Goal: Task Accomplishment & Management: Complete application form

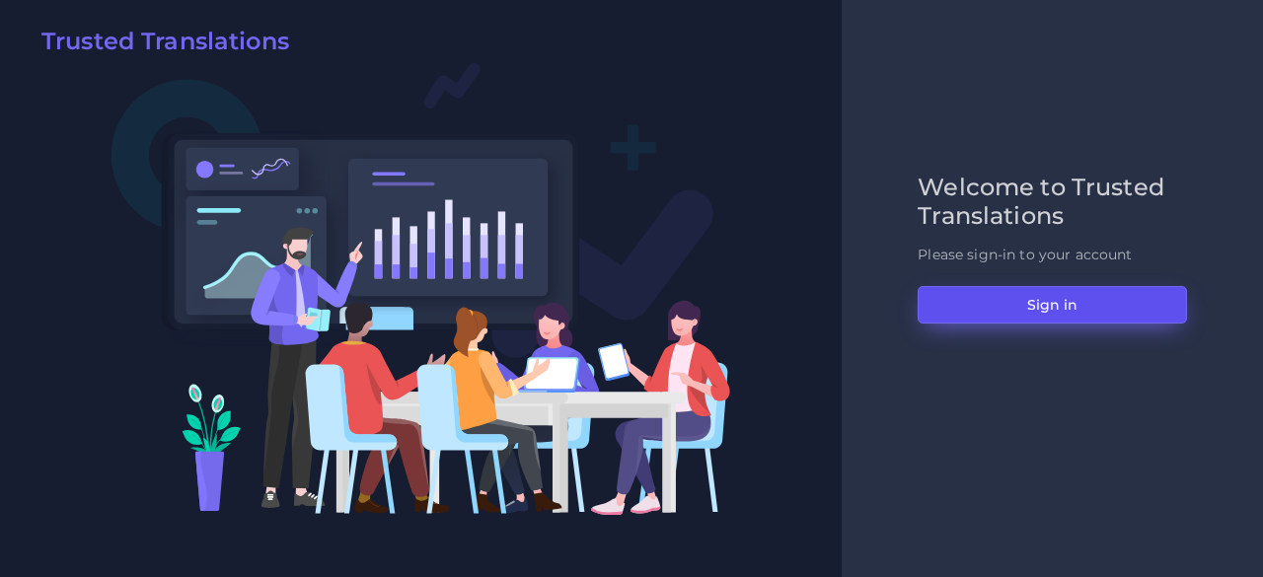
click at [984, 292] on button "Sign in" at bounding box center [1051, 304] width 269 height 37
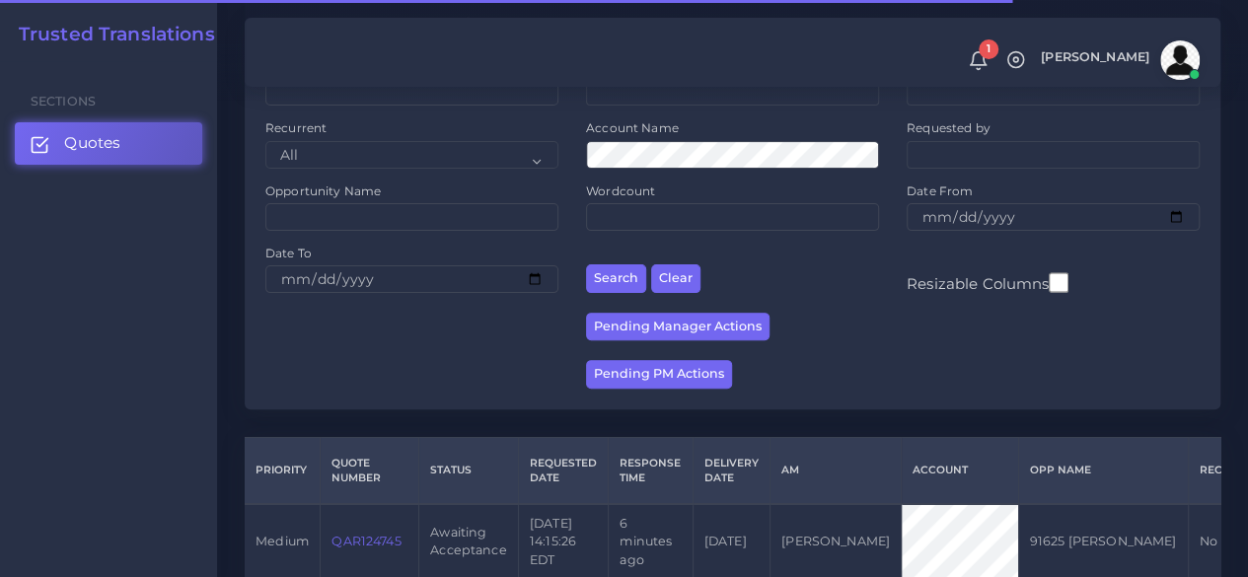
scroll to position [395, 0]
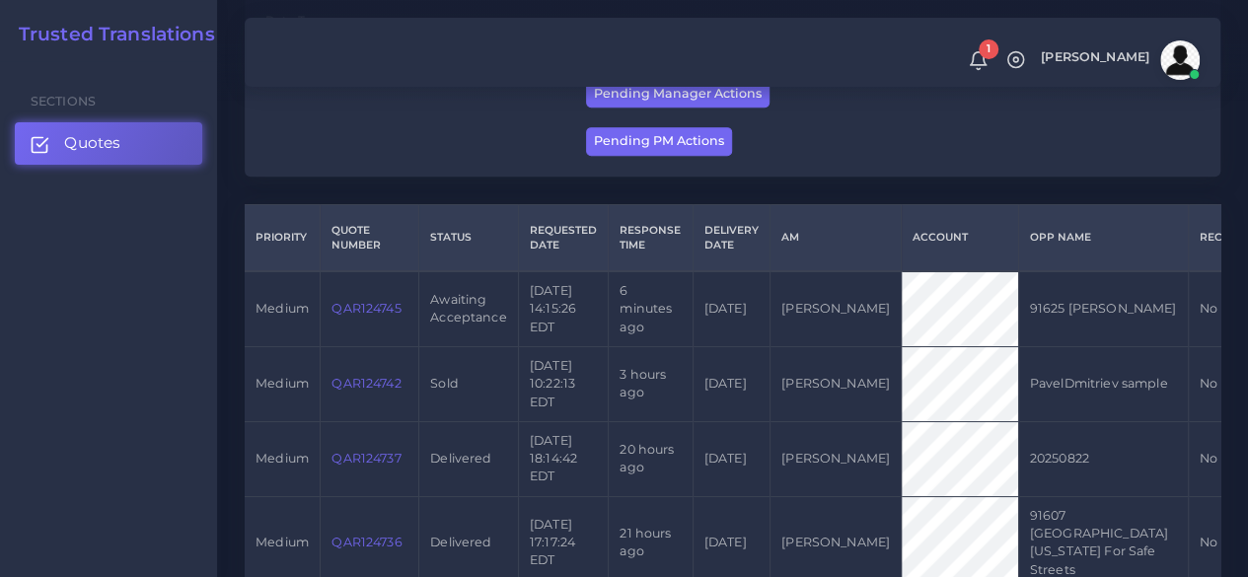
click at [353, 305] on link "QAR124745" at bounding box center [365, 308] width 69 height 15
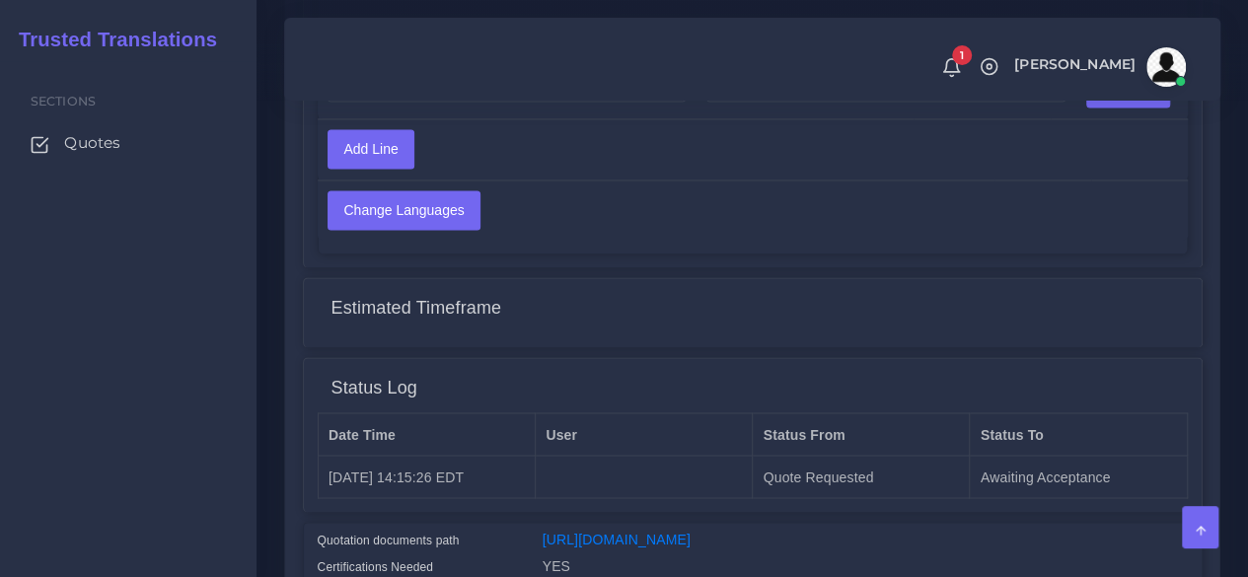
scroll to position [1583, 0]
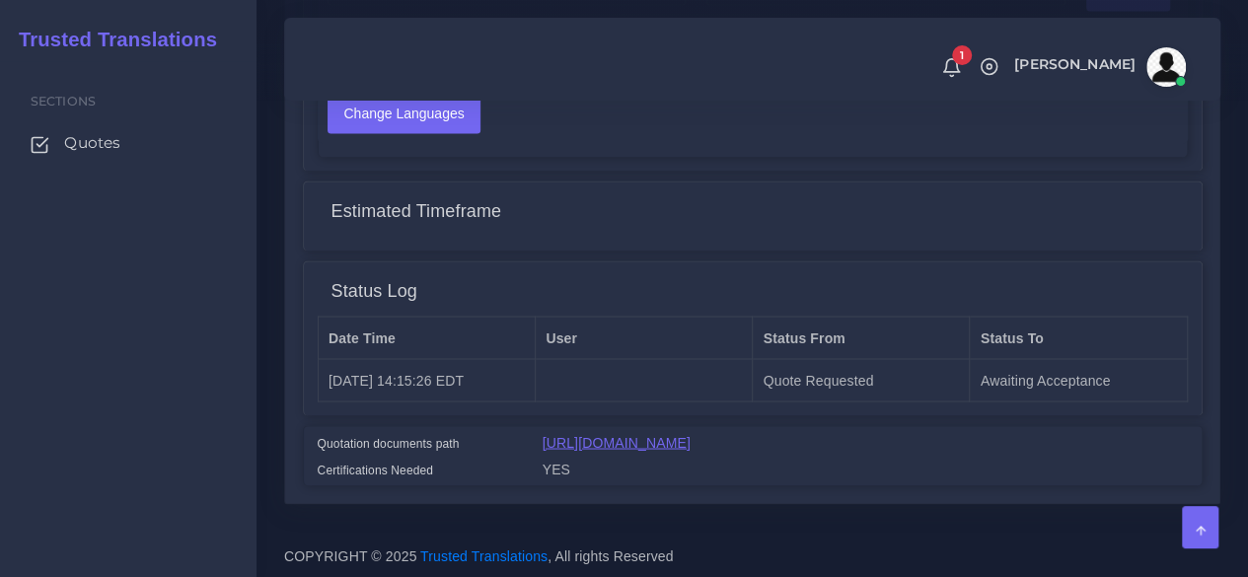
click at [690, 435] on link "[URL][DOMAIN_NAME]" at bounding box center [616, 442] width 148 height 16
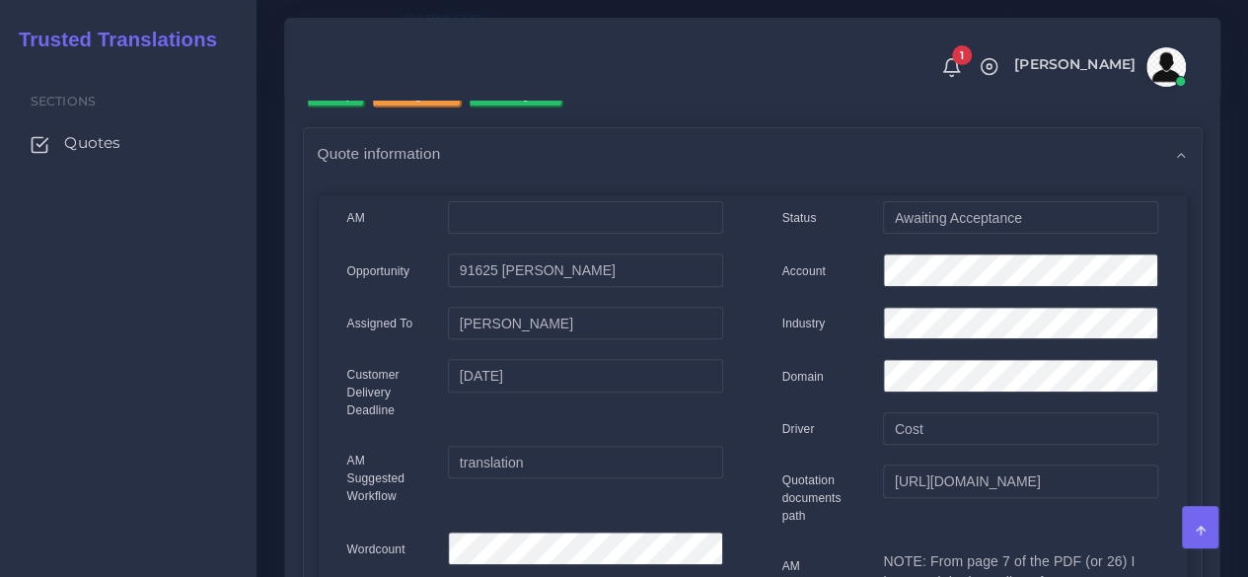
scroll to position [0, 0]
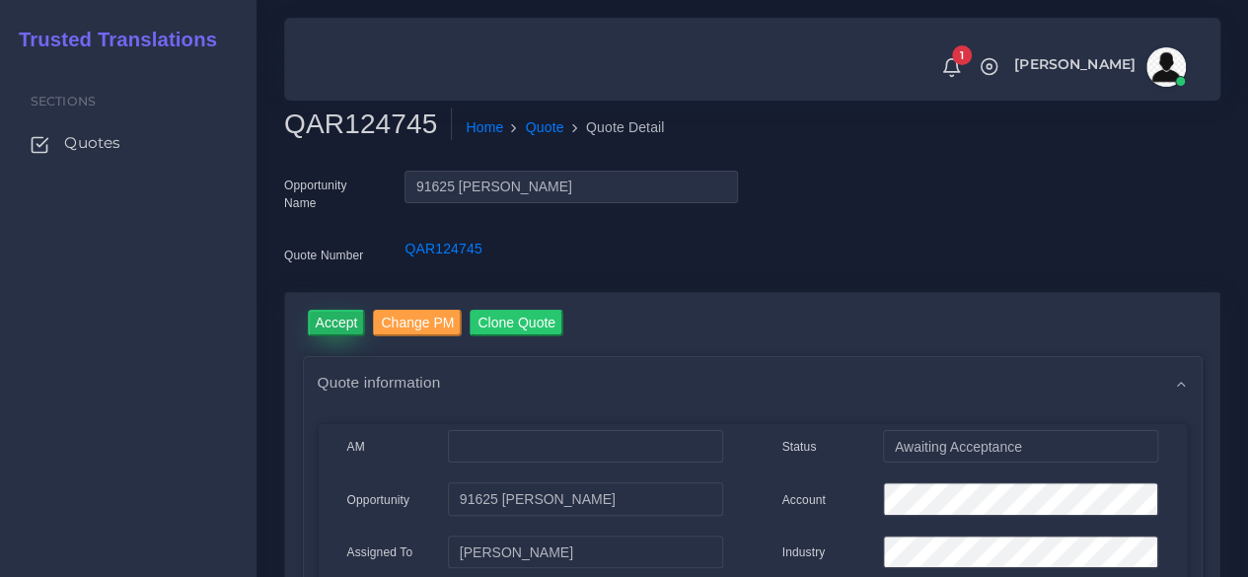
click at [345, 323] on input "Accept" at bounding box center [337, 323] width 58 height 27
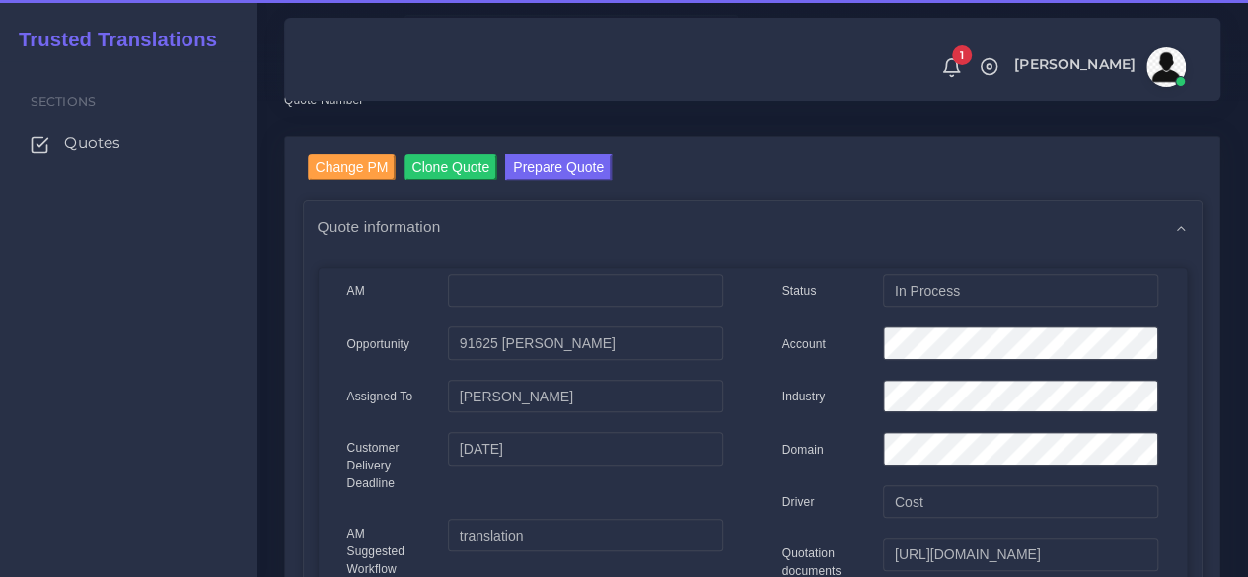
scroll to position [99, 0]
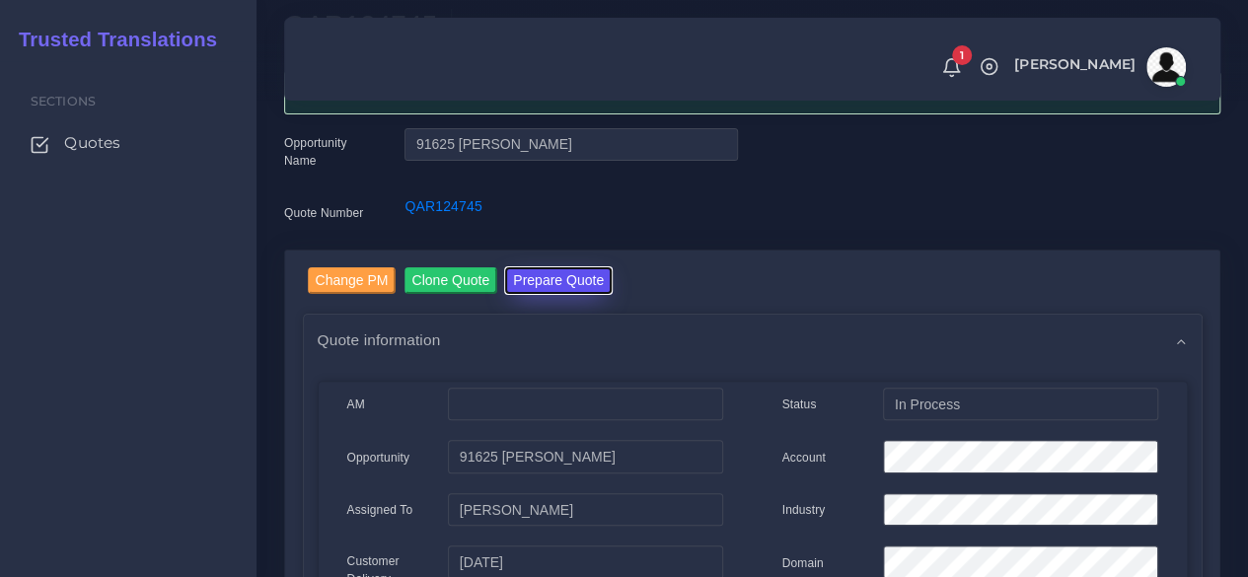
click at [548, 287] on button "Prepare Quote" at bounding box center [558, 280] width 107 height 27
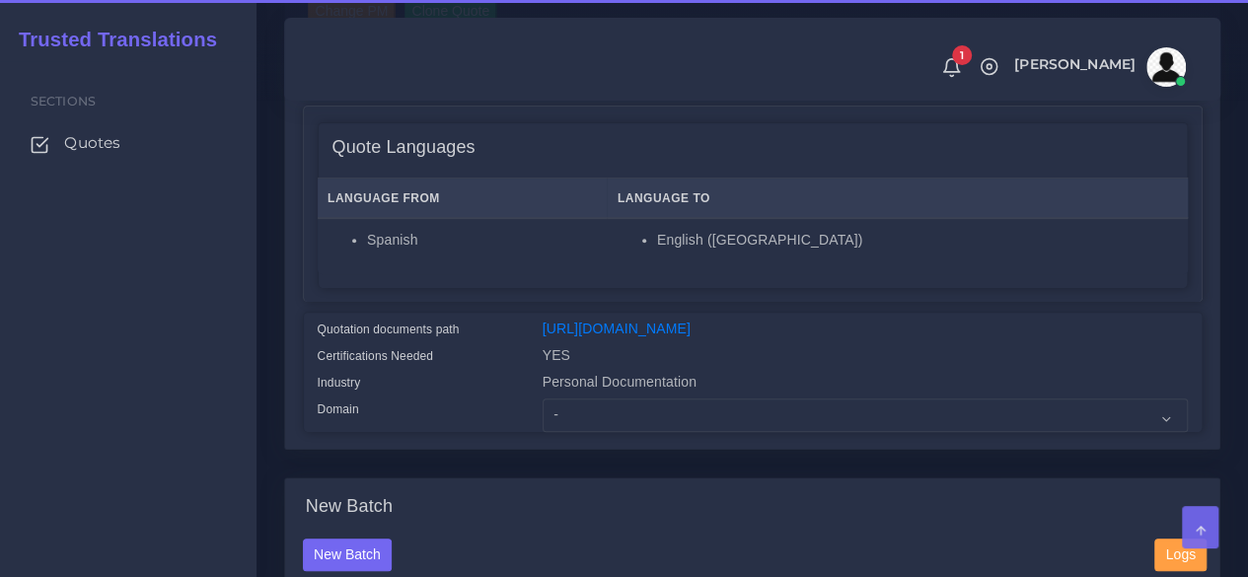
scroll to position [592, 0]
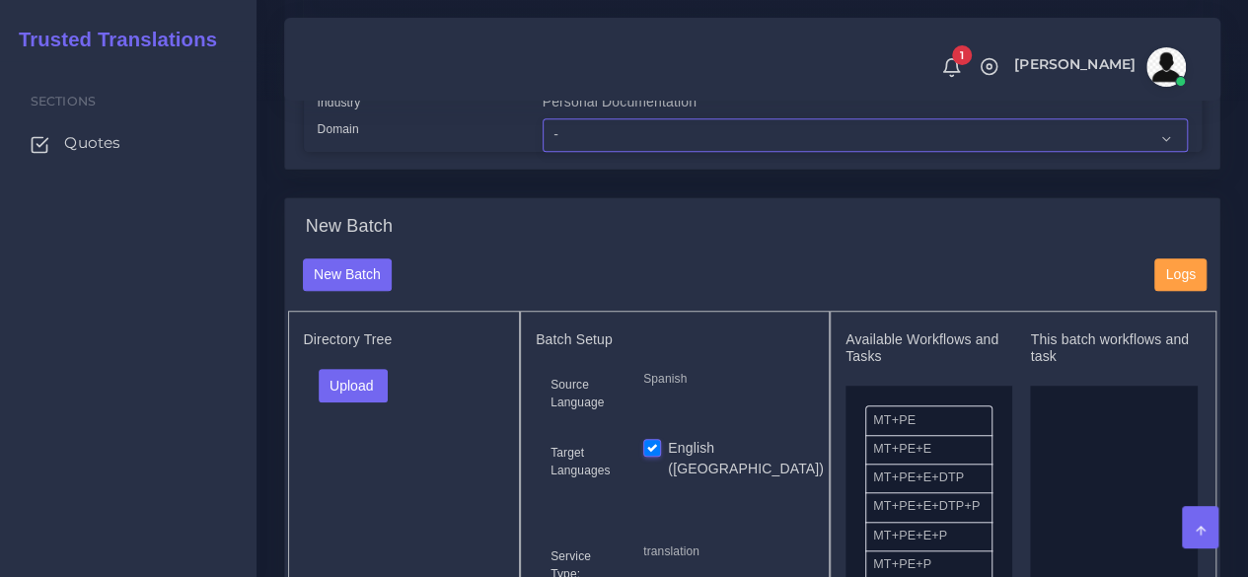
click at [581, 152] on select "- Advertising and Media Agriculture, Forestry and Fishing Architecture, Buildin…" at bounding box center [864, 135] width 645 height 34
select select "Legal Services"
click at [542, 152] on select "- Advertising and Media Agriculture, Forestry and Fishing Architecture, Buildin…" at bounding box center [864, 135] width 645 height 34
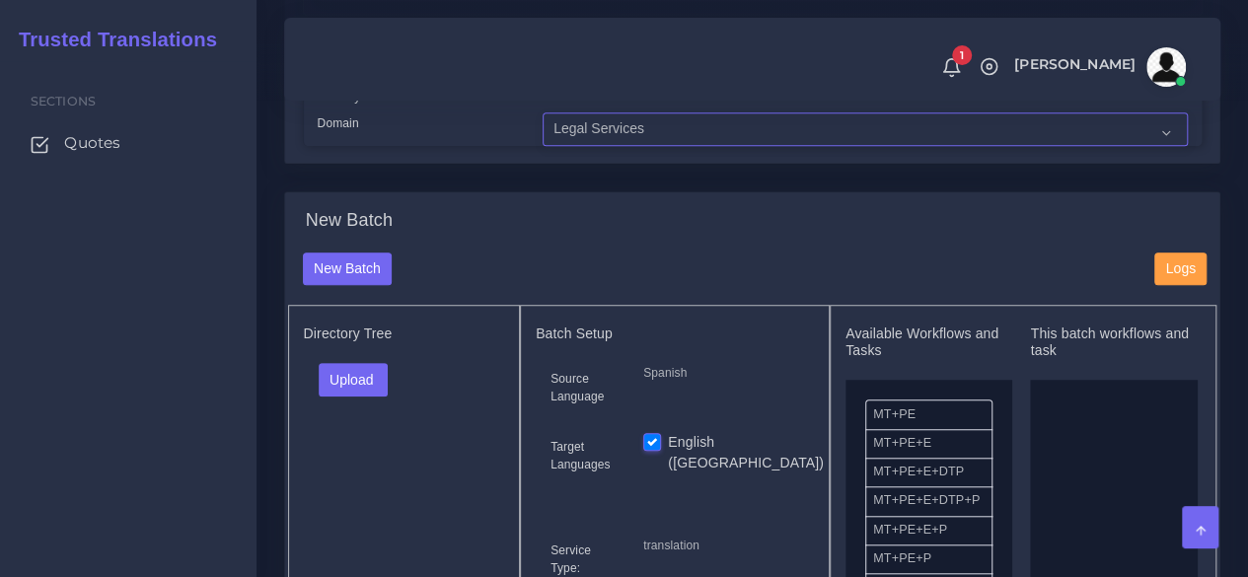
scroll to position [888, 0]
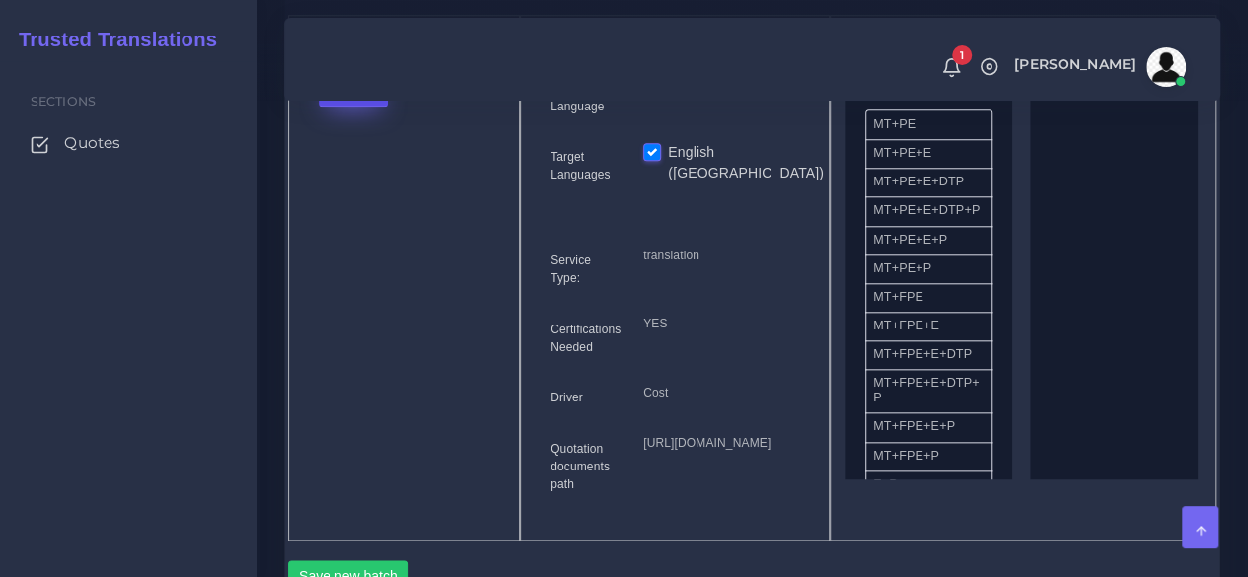
click at [378, 107] on button "Upload" at bounding box center [354, 90] width 70 height 34
click at [381, 177] on label "Files" at bounding box center [388, 164] width 136 height 25
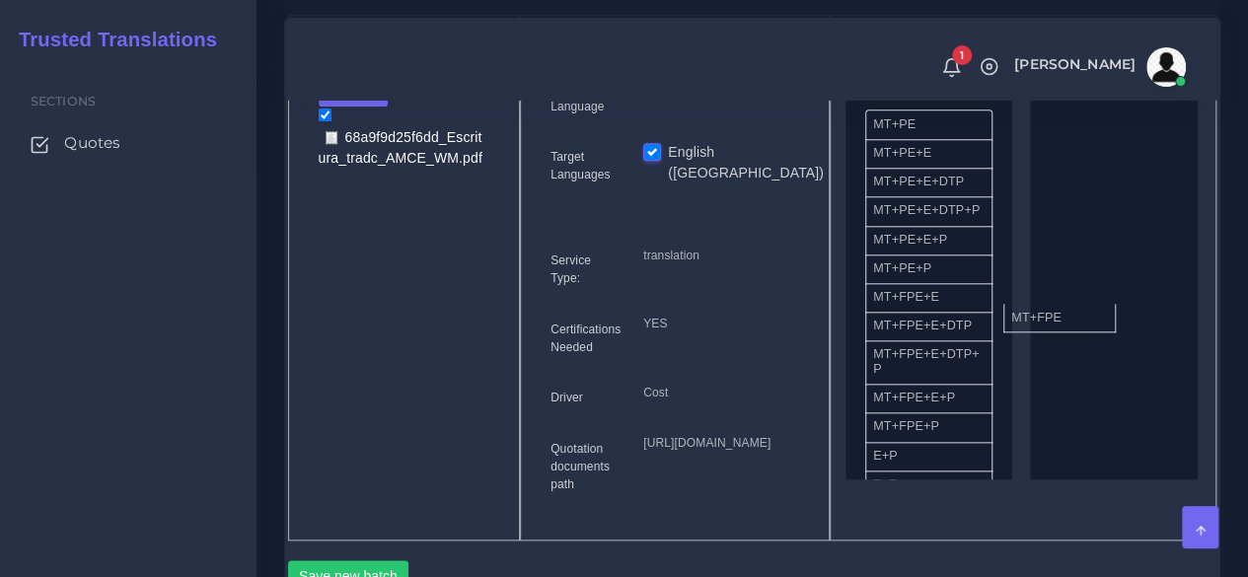
drag, startPoint x: 961, startPoint y: 340, endPoint x: 1099, endPoint y: 348, distance: 138.3
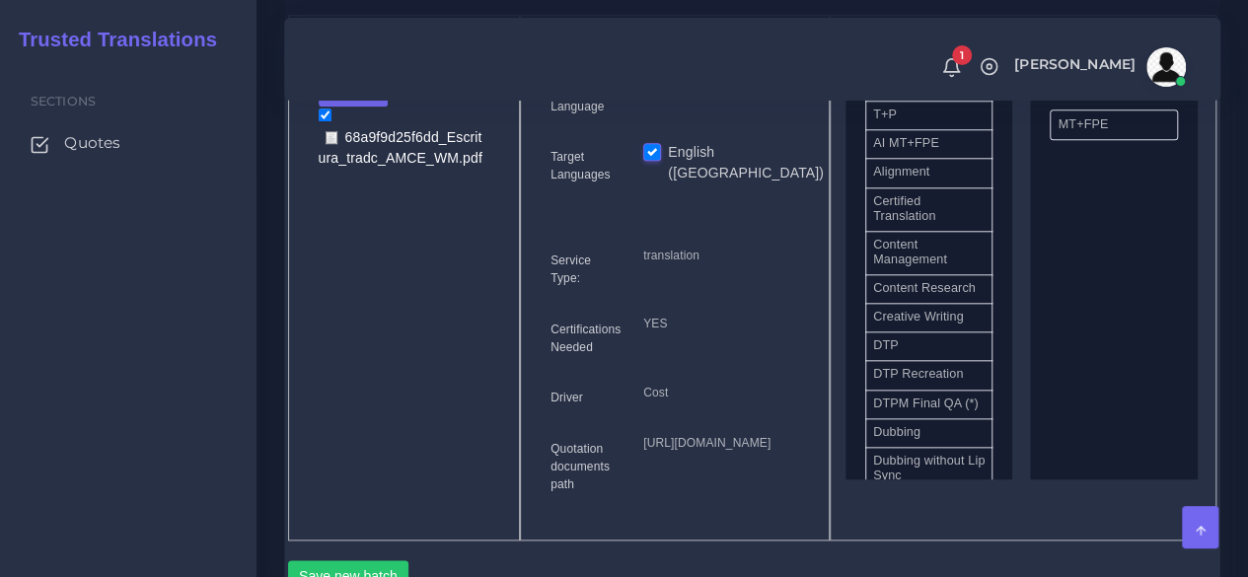
scroll to position [493, 0]
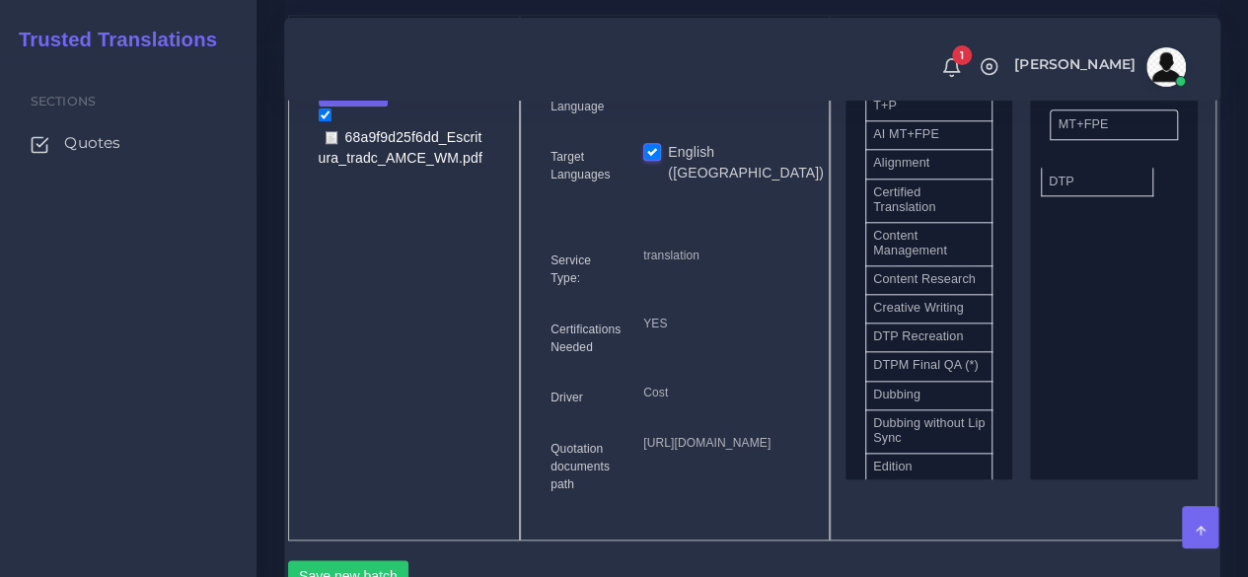
drag, startPoint x: 927, startPoint y: 394, endPoint x: 1103, endPoint y: 216, distance: 249.7
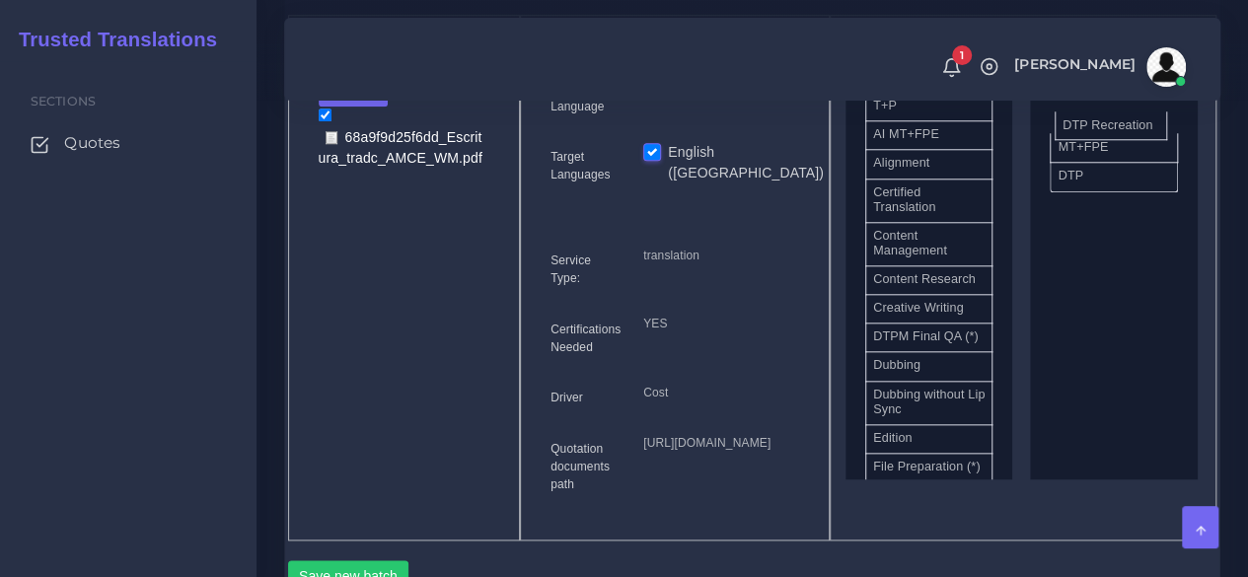
drag, startPoint x: 951, startPoint y: 384, endPoint x: 1140, endPoint y: 150, distance: 300.8
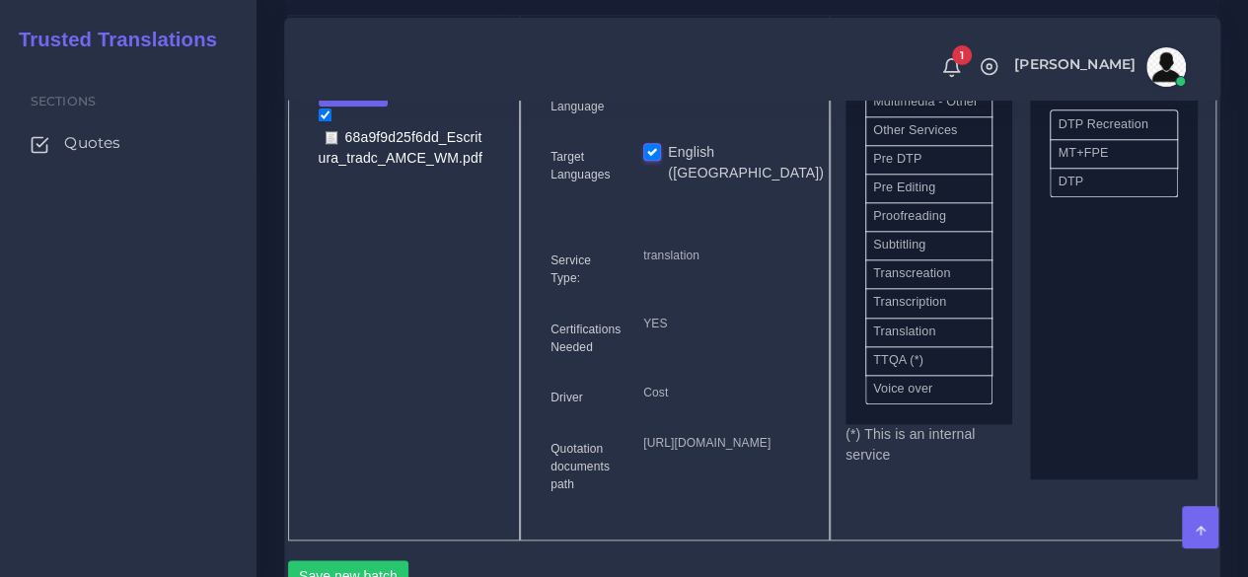
scroll to position [978, 0]
drag, startPoint x: 949, startPoint y: 326, endPoint x: 1135, endPoint y: 180, distance: 237.4
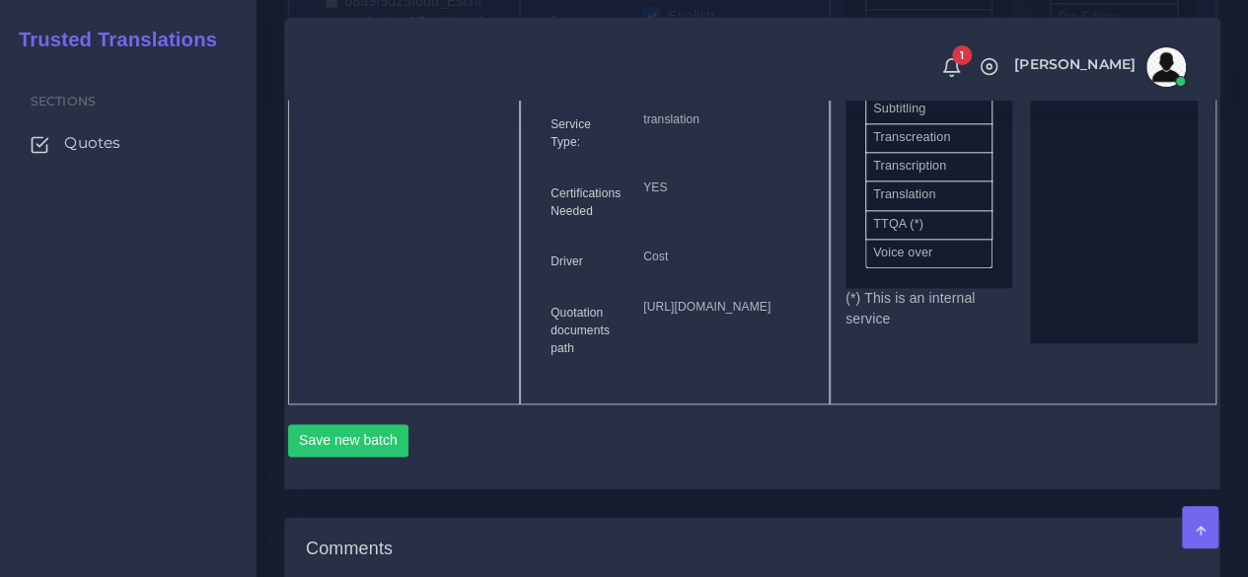
scroll to position [1381, 0]
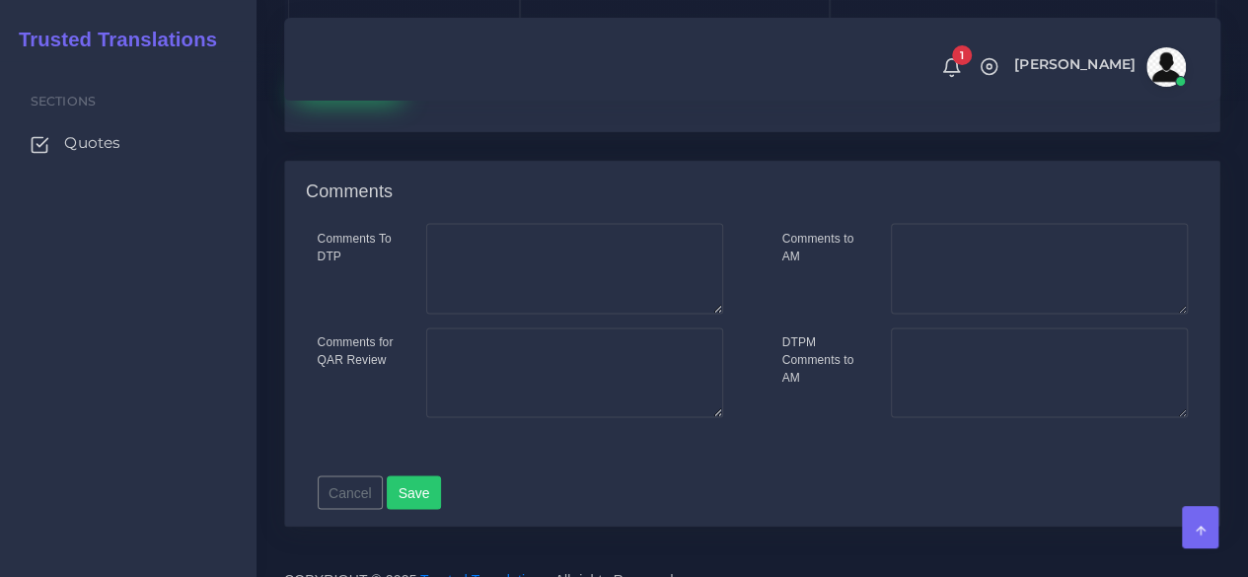
click at [370, 101] on button "Save new batch" at bounding box center [348, 84] width 121 height 34
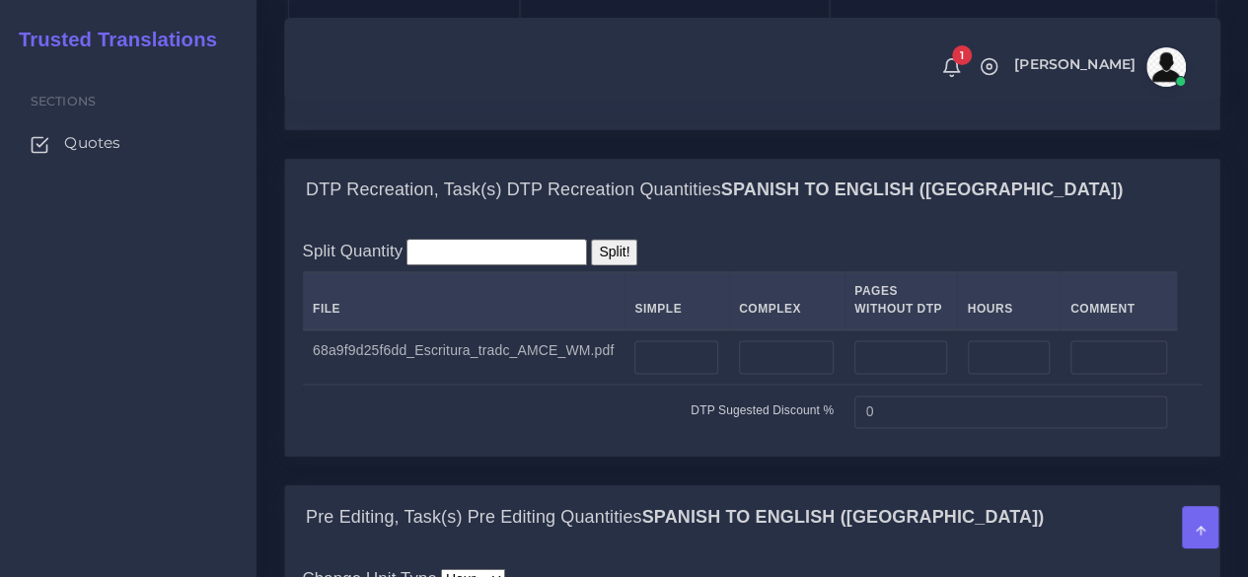
scroll to position [1677, 0]
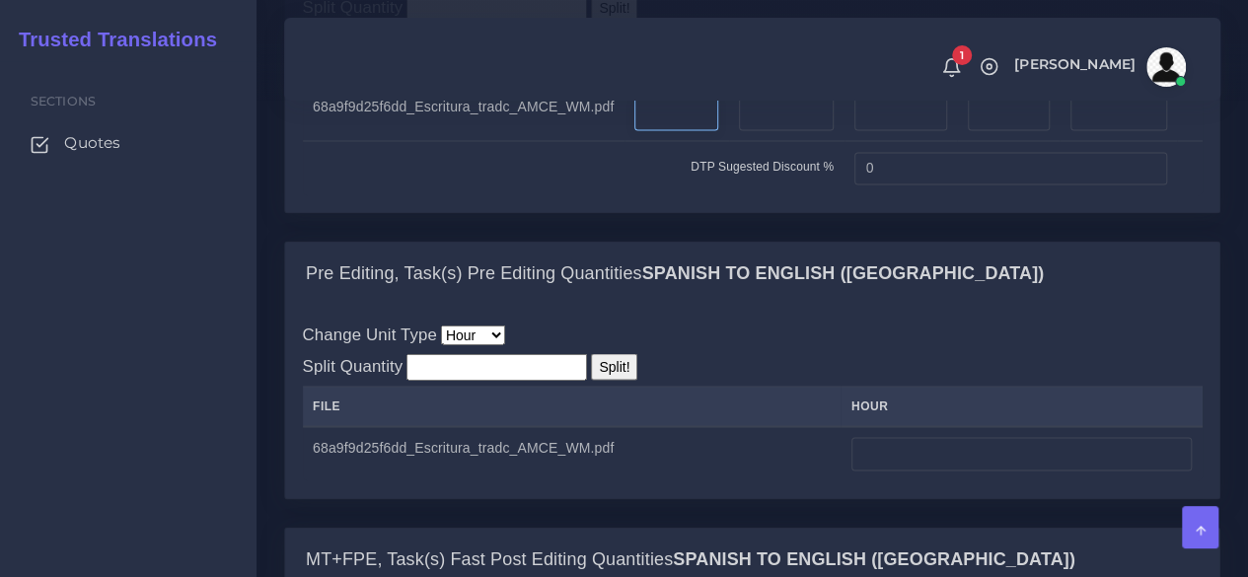
click at [669, 130] on input "number" at bounding box center [676, 114] width 84 height 34
type input "9"
click at [779, 130] on input "number" at bounding box center [786, 114] width 95 height 34
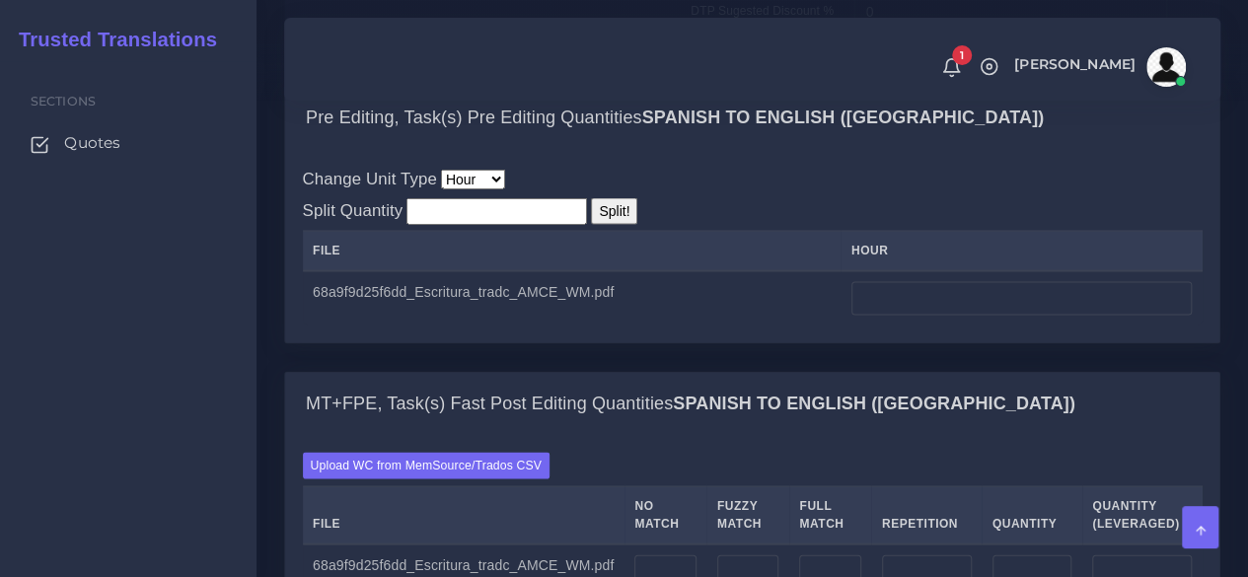
scroll to position [1874, 0]
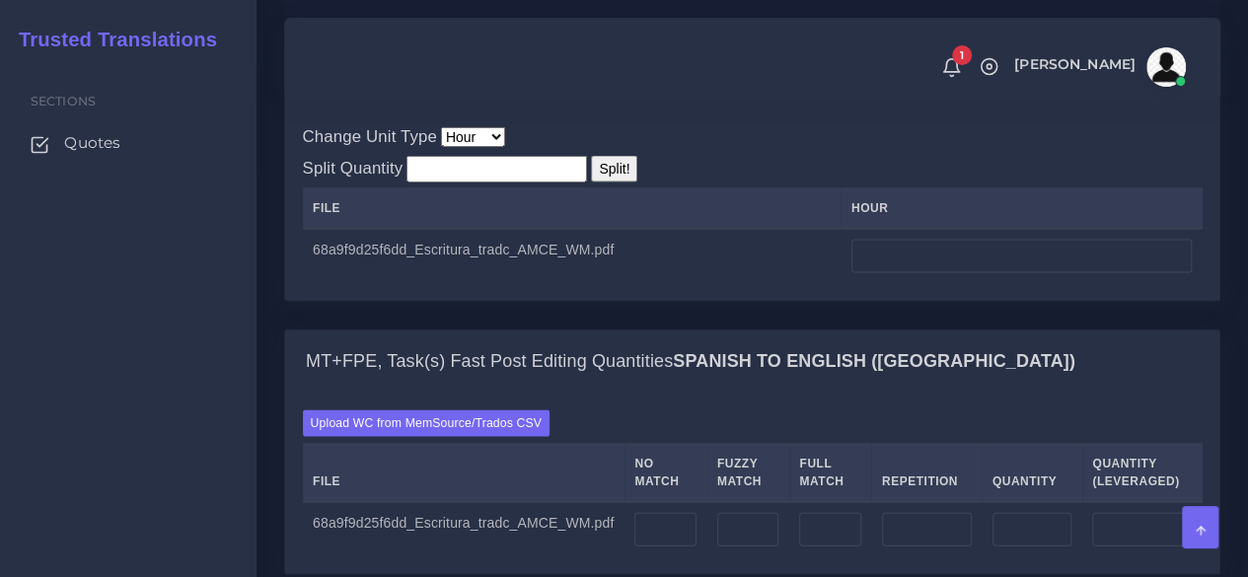
type input "2"
click at [874, 273] on input "number" at bounding box center [1021, 257] width 340 height 34
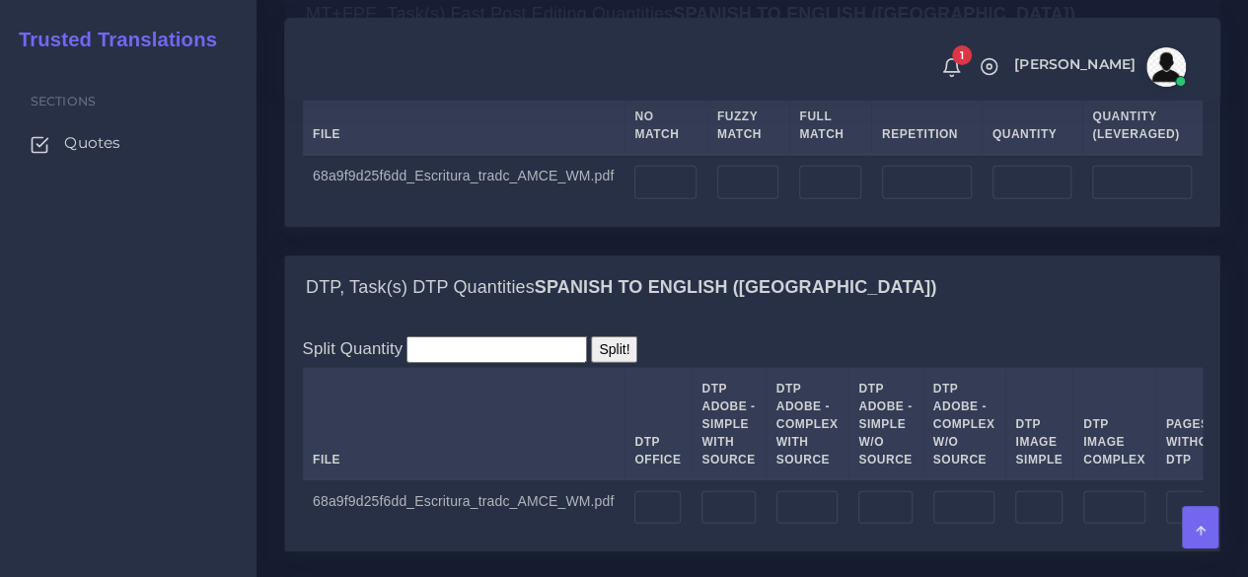
scroll to position [2269, 0]
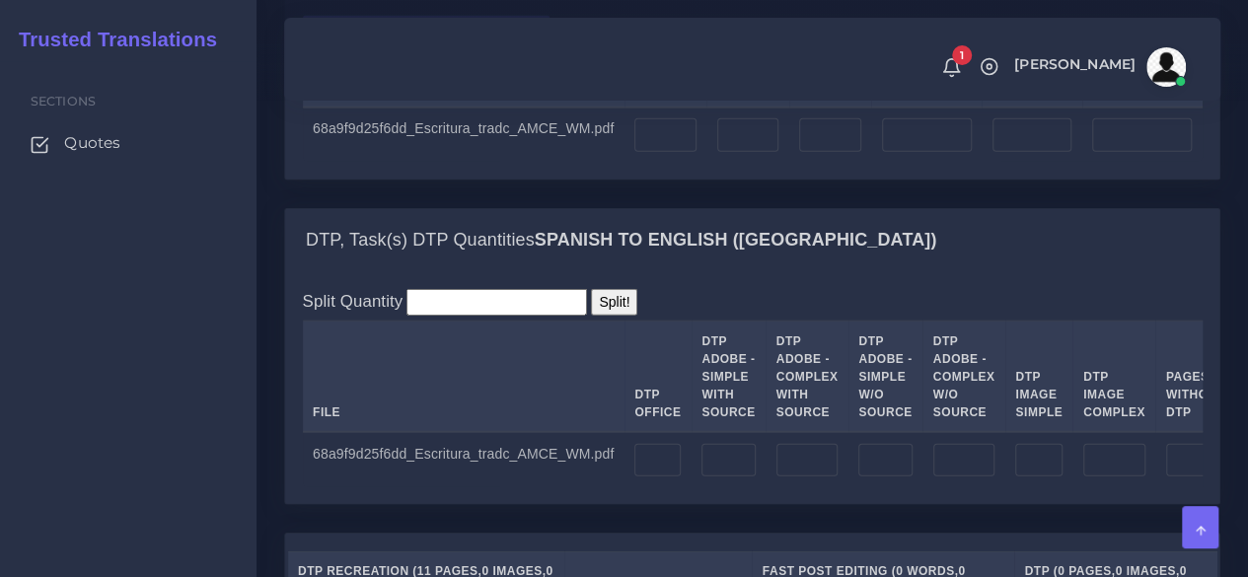
type input "2"
click at [663, 152] on input "number" at bounding box center [665, 135] width 62 height 34
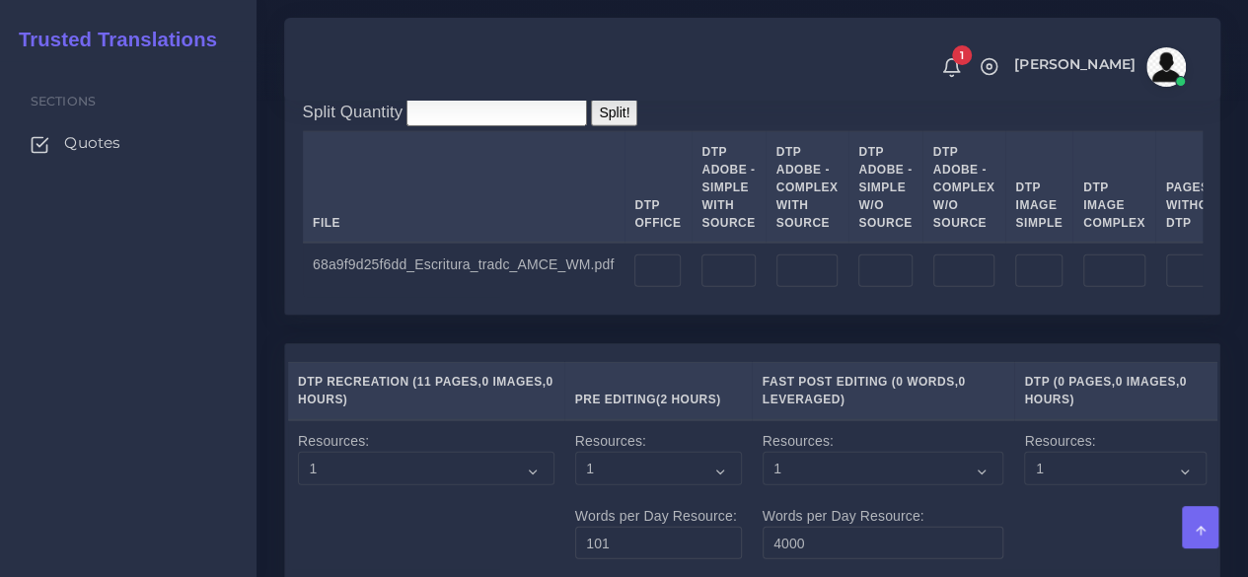
scroll to position [2466, 0]
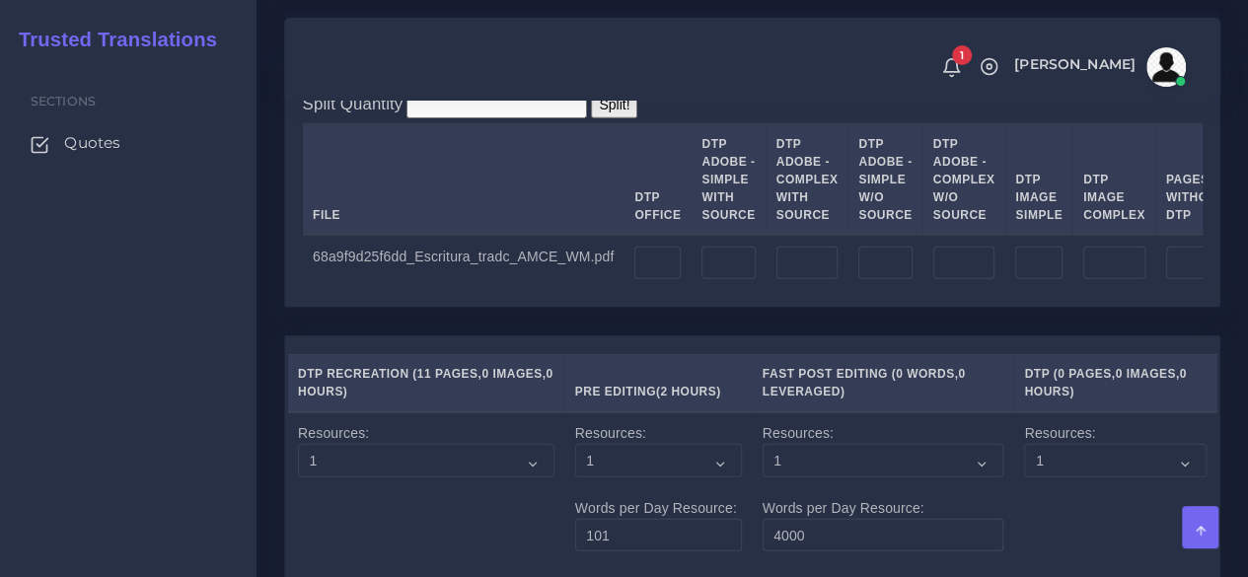
type input "5500"
click at [654, 280] on input "number" at bounding box center [657, 264] width 46 height 34
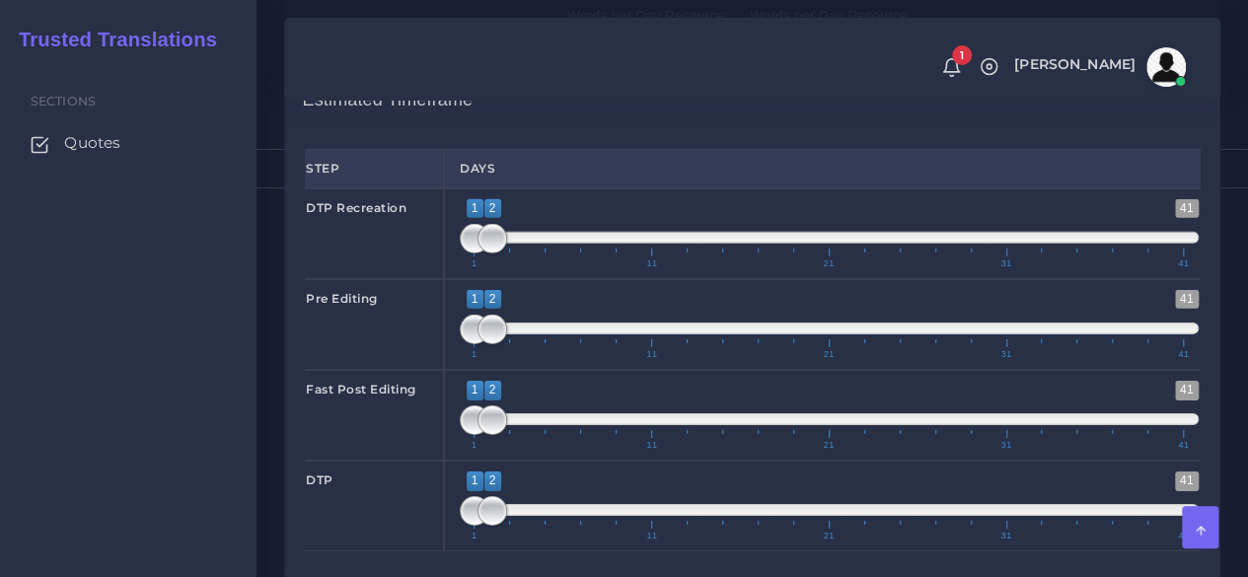
scroll to position [2959, 0]
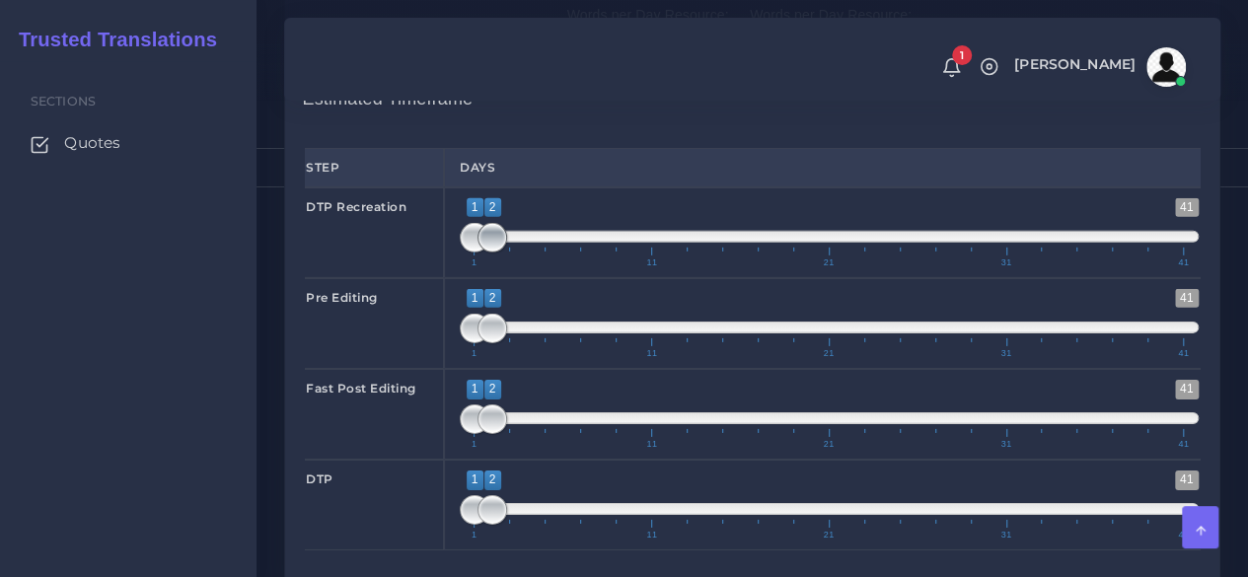
type input "11"
type input "1;1"
drag, startPoint x: 497, startPoint y: 430, endPoint x: 475, endPoint y: 431, distance: 21.7
click at [475, 253] on span at bounding box center [475, 238] width 30 height 30
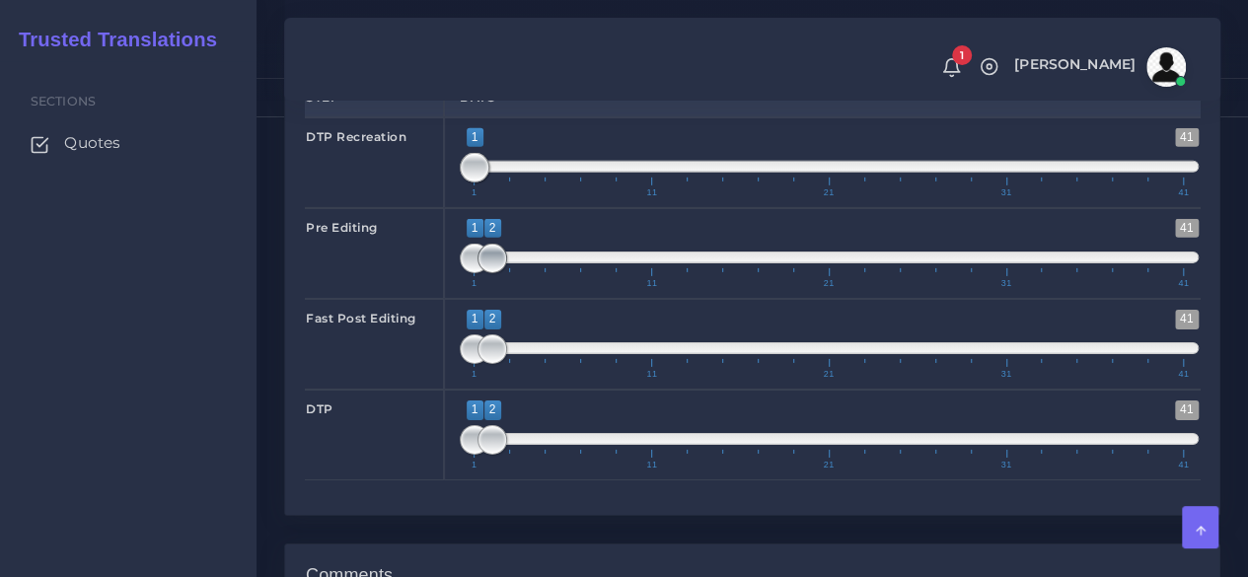
scroll to position [3058, 0]
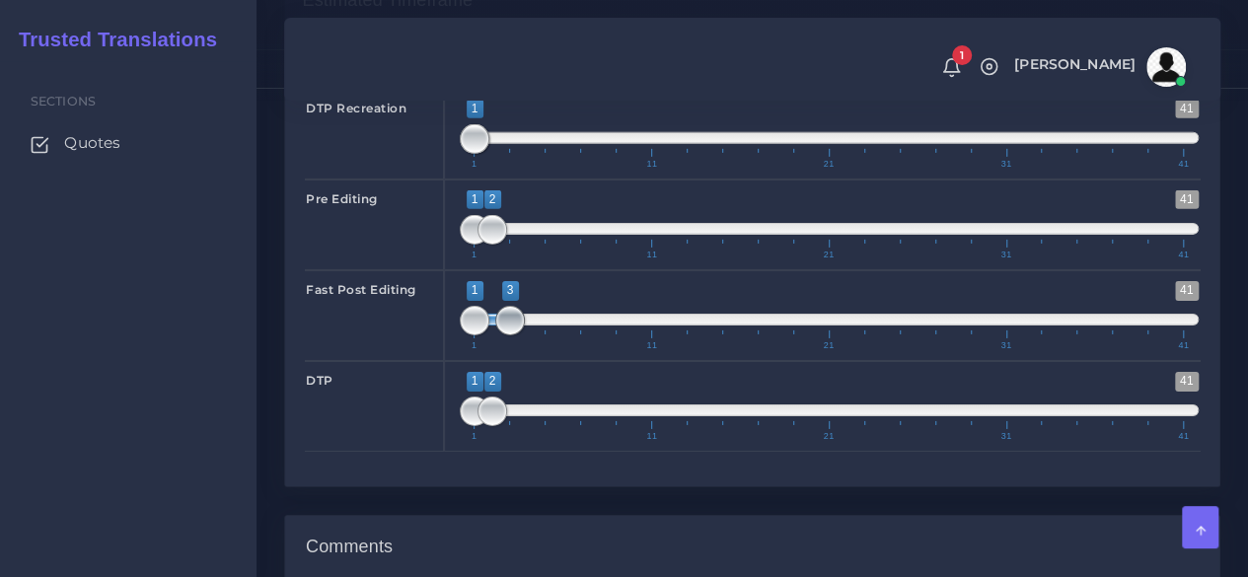
drag, startPoint x: 495, startPoint y: 514, endPoint x: 507, endPoint y: 505, distance: 14.8
click at [507, 335] on span at bounding box center [510, 321] width 30 height 30
type input "1;2"
drag, startPoint x: 509, startPoint y: 504, endPoint x: 488, endPoint y: 505, distance: 20.7
click at [488, 335] on span at bounding box center [492, 321] width 30 height 30
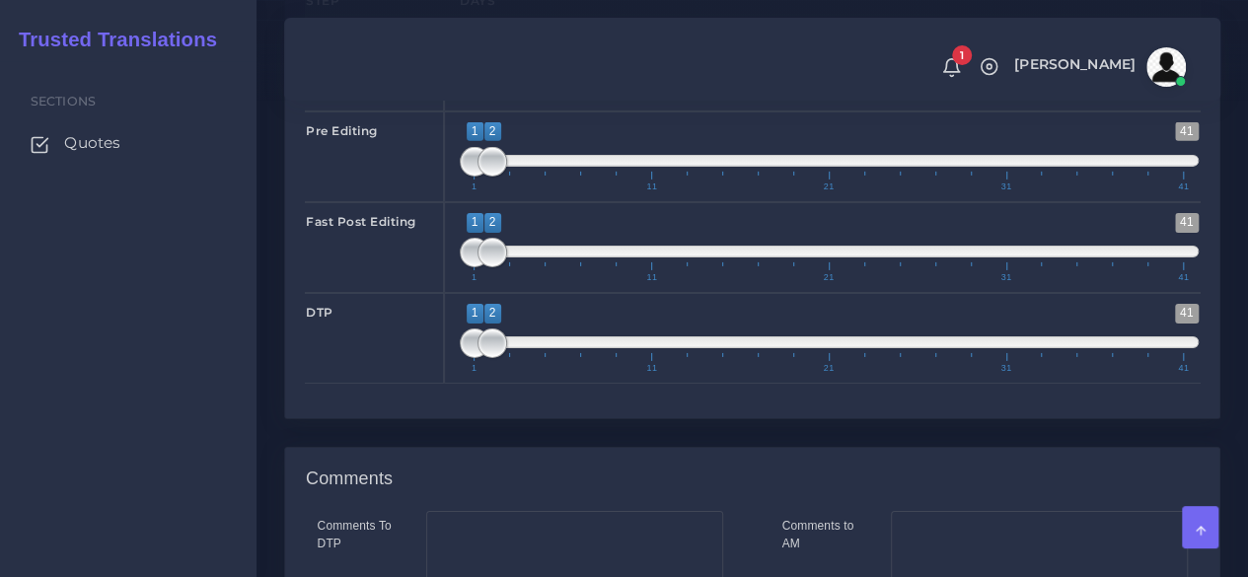
scroll to position [3156, 0]
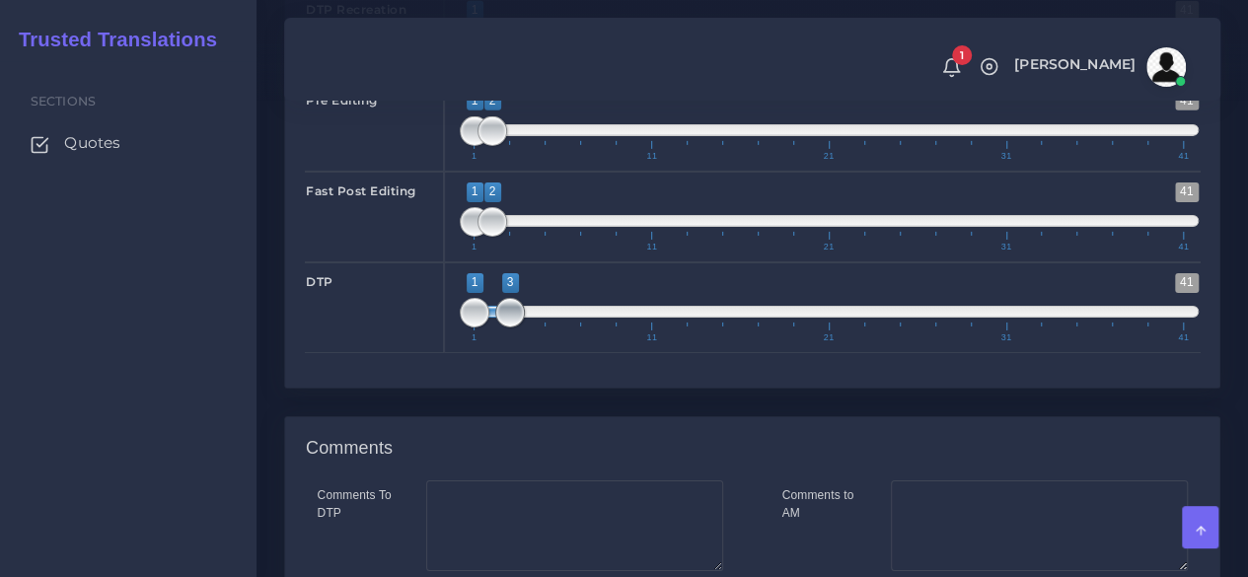
click at [504, 327] on span at bounding box center [510, 313] width 30 height 30
type input "3;3"
drag, startPoint x: 476, startPoint y: 500, endPoint x: 504, endPoint y: 500, distance: 27.6
click at [504, 327] on span at bounding box center [492, 313] width 30 height 30
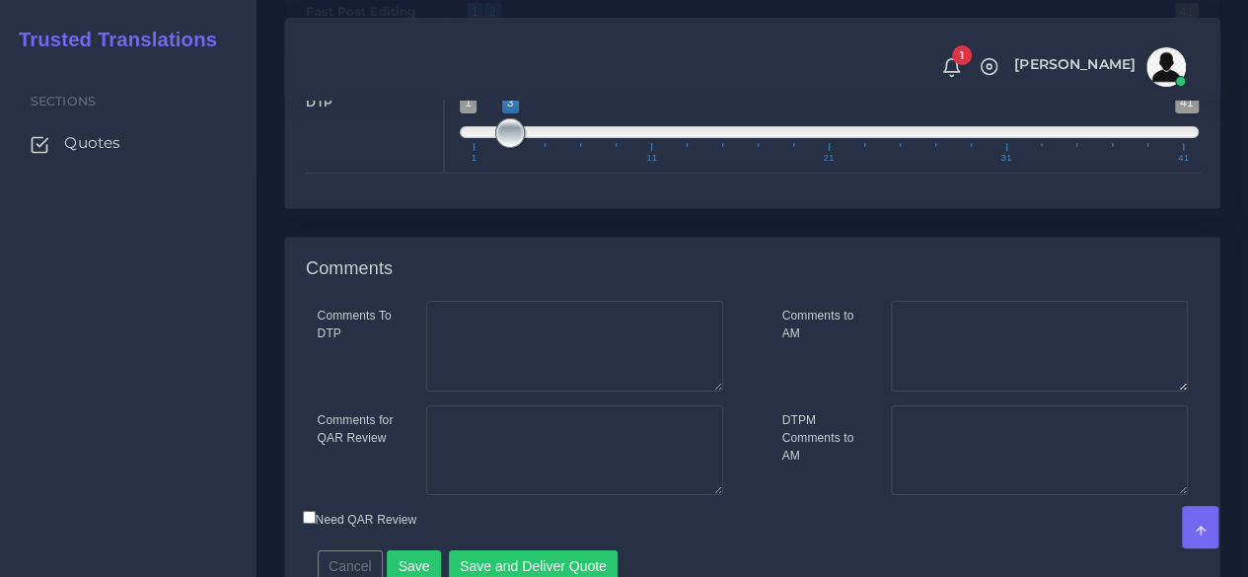
scroll to position [3616, 0]
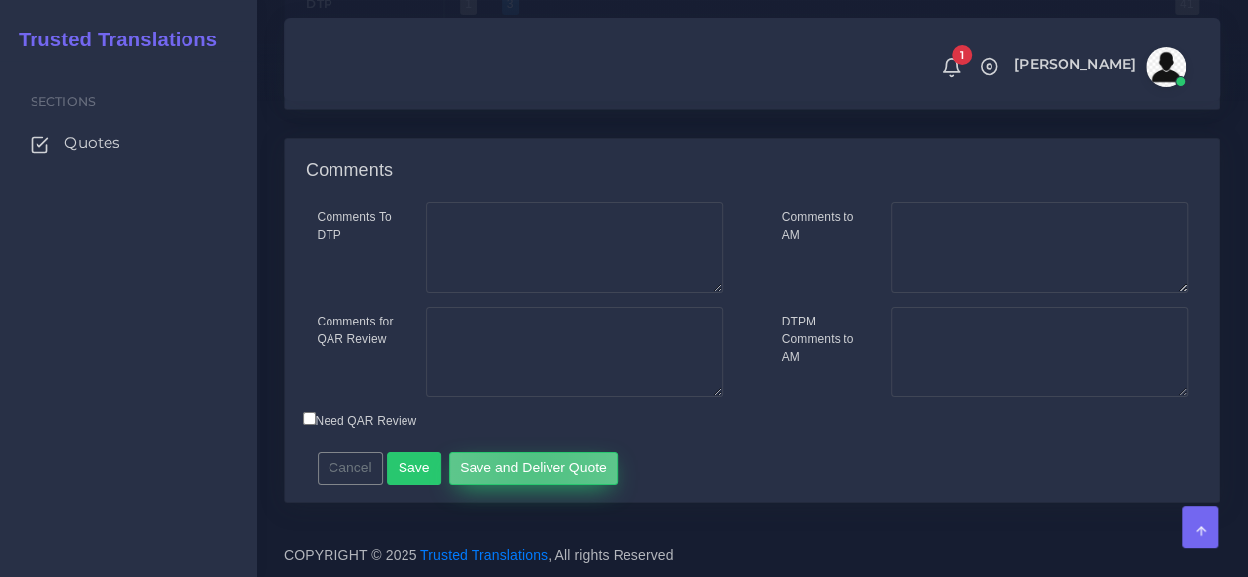
click at [525, 468] on button "Save and Deliver Quote" at bounding box center [534, 469] width 170 height 34
